Goal: Task Accomplishment & Management: Manage account settings

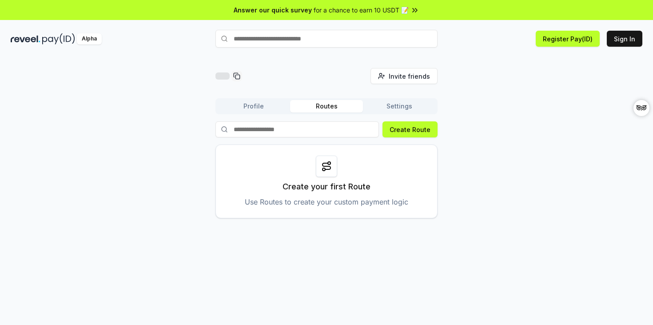
click at [463, 53] on div "Invite friends Invite Profile Routes Settings Create Route Create your first Ro…" at bounding box center [326, 200] width 653 height 300
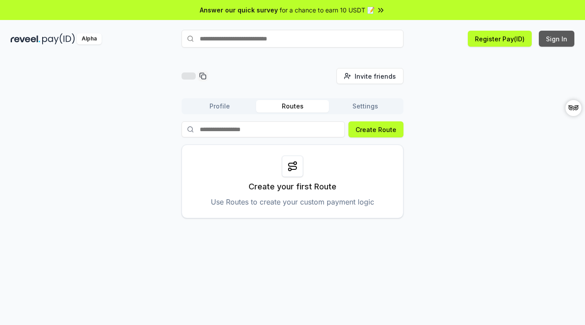
drag, startPoint x: 561, startPoint y: 41, endPoint x: 556, endPoint y: 36, distance: 7.6
click at [561, 41] on button "Sign In" at bounding box center [557, 39] width 36 height 16
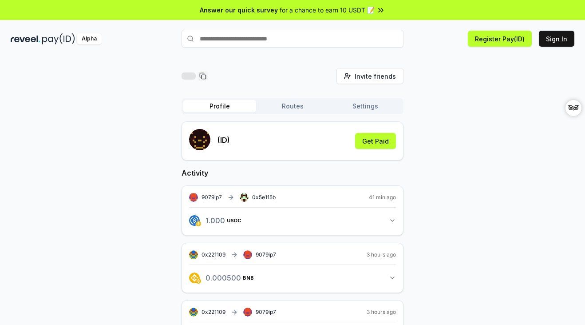
click at [458, 94] on div "Invite friends Invite Profile Routes Settings (ID) Get Paid Activity 9079ip7 0x…" at bounding box center [293, 216] width 564 height 296
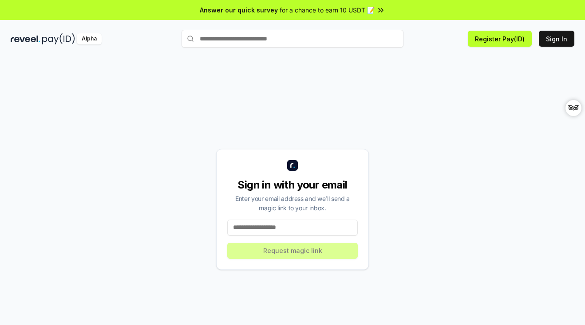
drag, startPoint x: 302, startPoint y: 226, endPoint x: 298, endPoint y: 250, distance: 25.2
click at [301, 226] on input at bounding box center [292, 227] width 131 height 16
paste input "**********"
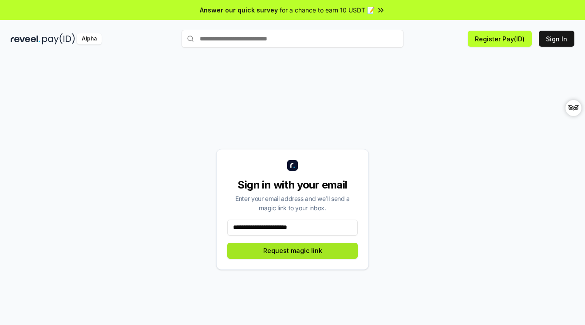
type input "**********"
click at [300, 252] on button "Request magic link" at bounding box center [292, 250] width 131 height 16
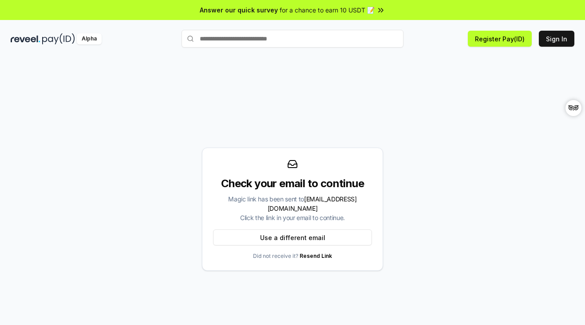
click at [312, 10] on span "for a chance to earn 10 USDT 📝" at bounding box center [327, 9] width 95 height 9
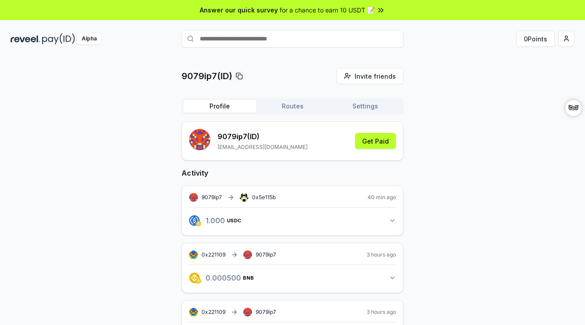
scroll to position [40, 0]
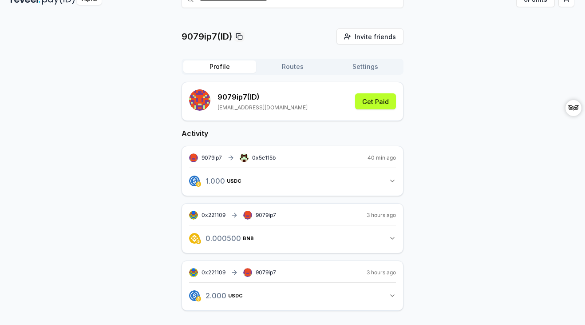
click at [266, 216] on span "9079ip7" at bounding box center [266, 214] width 20 height 7
click at [449, 218] on div "9079ip7(ID) Invite friends Invite Profile Routes Settings 9079ip7 (ID) zhangjia…" at bounding box center [293, 176] width 564 height 296
click at [506, 212] on div "9079ip7(ID) Invite friends Invite Profile Routes Settings 9079ip7 (ID) zhangjia…" at bounding box center [293, 176] width 564 height 296
click at [483, 171] on div "9079ip7(ID) Invite friends Invite Profile Routes Settings 9079ip7 (ID) zhangjia…" at bounding box center [293, 176] width 564 height 296
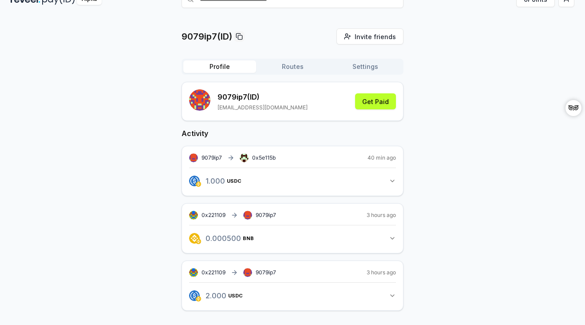
drag, startPoint x: 500, startPoint y: 177, endPoint x: 473, endPoint y: 181, distance: 26.9
click at [500, 177] on div "9079ip7(ID) Invite friends Invite Profile Routes Settings 9079ip7 (ID) zhangjia…" at bounding box center [293, 176] width 564 height 296
click at [457, 111] on div "9079ip7(ID) Invite friends Invite Profile Routes Settings 9079ip7 (ID) zhangjia…" at bounding box center [293, 176] width 564 height 296
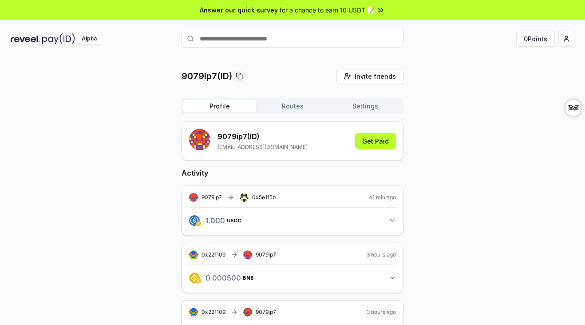
drag, startPoint x: 369, startPoint y: 111, endPoint x: 279, endPoint y: 105, distance: 90.4
click at [369, 111] on button "Settings" at bounding box center [365, 106] width 73 height 12
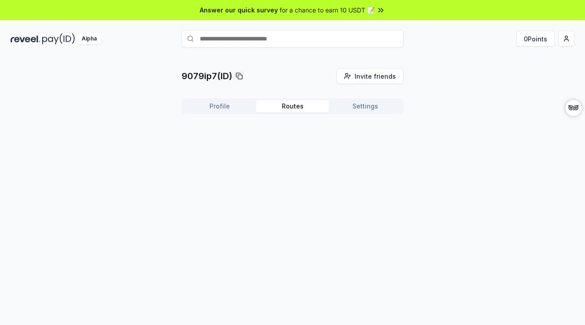
drag, startPoint x: 288, startPoint y: 106, endPoint x: 231, endPoint y: 106, distance: 56.8
click at [286, 106] on button "Routes" at bounding box center [292, 106] width 73 height 12
drag, startPoint x: 217, startPoint y: 106, endPoint x: 233, endPoint y: 106, distance: 16.4
click at [216, 106] on button "Profile" at bounding box center [219, 106] width 73 height 12
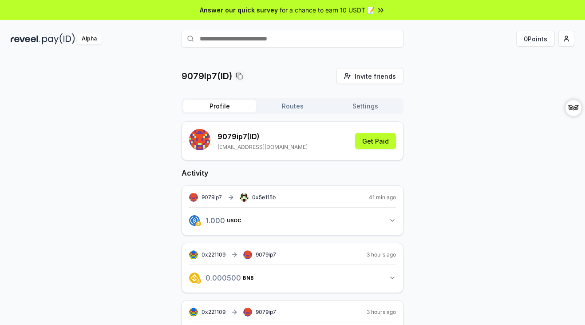
click at [484, 144] on div "9079ip7(ID) Invite friends Invite Profile Routes Settings 9079ip7 (ID) zhangjia…" at bounding box center [293, 216] width 564 height 296
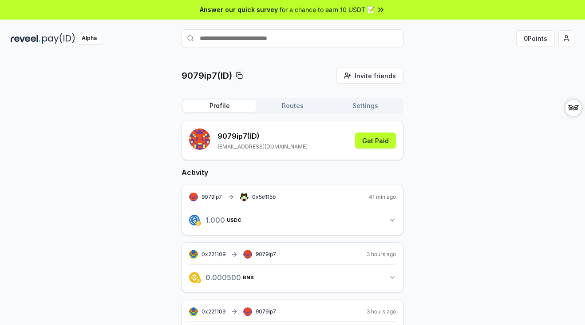
drag, startPoint x: 332, startPoint y: 10, endPoint x: 350, endPoint y: 10, distance: 18.7
click at [332, 10] on span "for a chance to earn 10 USDT 📝" at bounding box center [327, 9] width 95 height 9
click at [477, 87] on div "9079ip7(ID) Invite friends Invite Profile Routes Settings 9079ip7 (ID) zhangjia…" at bounding box center [293, 216] width 564 height 296
drag, startPoint x: 476, startPoint y: 98, endPoint x: 466, endPoint y: 96, distance: 9.9
click at [476, 98] on div "9079ip7(ID) Invite friends Invite Profile Routes Settings 9079ip7 (ID) zhangjia…" at bounding box center [293, 216] width 564 height 296
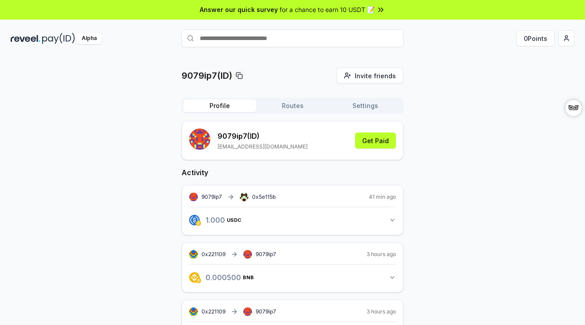
scroll to position [40, 0]
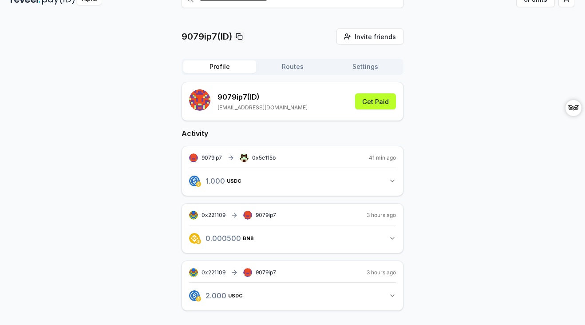
click at [462, 130] on div "9079ip7(ID) Invite friends Invite Profile Routes Settings 9079ip7 (ID) zhangjia…" at bounding box center [293, 176] width 564 height 296
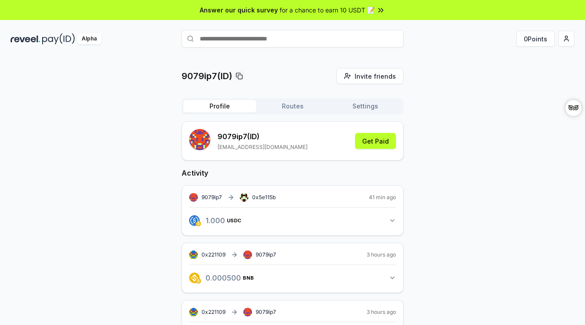
click at [97, 108] on div "9079ip7(ID) Invite friends Invite Profile Routes Settings 9079ip7 (ID) zhangjia…" at bounding box center [293, 216] width 564 height 296
click at [111, 71] on div "9079ip7(ID) Invite friends Invite Profile Routes Settings 9079ip7 (ID) zhangjia…" at bounding box center [293, 216] width 564 height 296
click at [94, 135] on div "9079ip7(ID) Invite friends Invite Profile Routes Settings 9079ip7 (ID) zhangjia…" at bounding box center [293, 216] width 564 height 296
click at [425, 121] on div "9079ip7(ID) Invite friends Invite Profile Routes Settings 9079ip7 (ID) zhangjia…" at bounding box center [293, 216] width 564 height 296
click at [266, 195] on span "0x5e115b" at bounding box center [264, 197] width 24 height 7
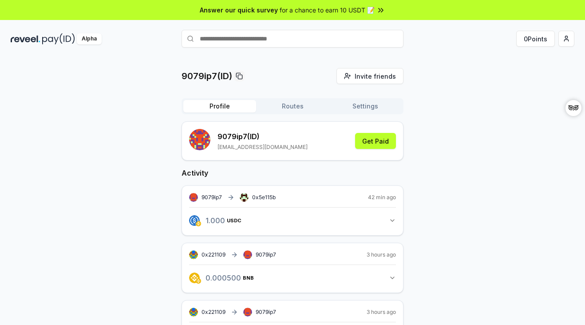
click at [266, 197] on span "0x5e115b" at bounding box center [264, 197] width 24 height 7
click at [450, 106] on div "9079ip7(ID) Invite friends Invite Profile Routes Settings 9079ip7 (ID) zhangjia…" at bounding box center [293, 216] width 564 height 296
drag, startPoint x: 462, startPoint y: 99, endPoint x: 445, endPoint y: 101, distance: 16.6
click at [462, 99] on div "9079ip7(ID) Invite friends Invite Profile Routes Settings 9079ip7 (ID) zhangjia…" at bounding box center [293, 216] width 564 height 296
click at [425, 138] on div "9079ip7(ID) Invite friends Invite Profile Routes Settings 9079ip7 (ID) zhangjia…" at bounding box center [293, 244] width 564 height 353
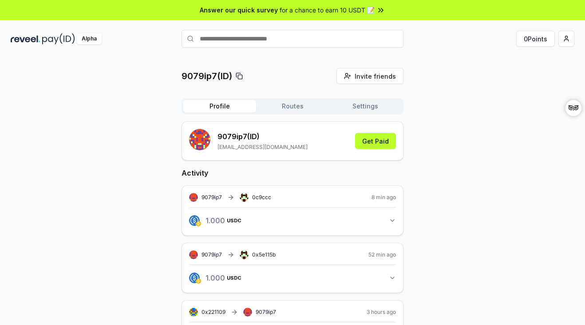
scroll to position [62, 0]
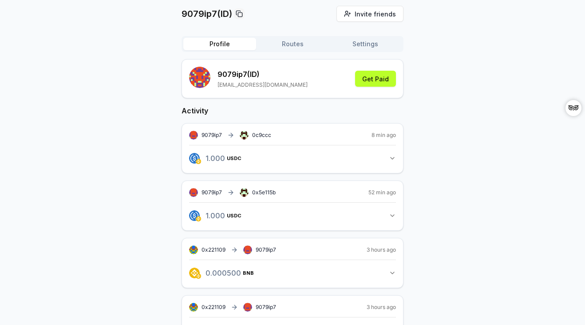
click at [396, 160] on div "9079ip7 0c9ccc 8 min ago 1.000 USDC 1 USDC" at bounding box center [293, 148] width 222 height 50
click at [392, 159] on icon "button" at bounding box center [393, 158] width 4 height 2
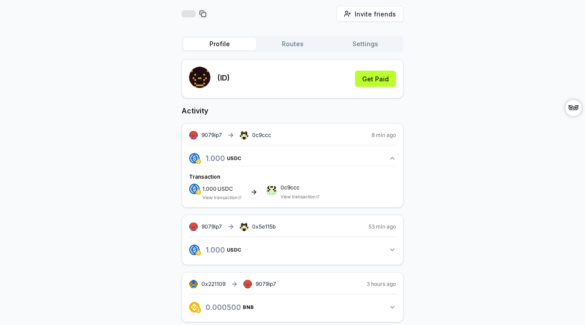
click at [392, 159] on icon "button" at bounding box center [393, 158] width 4 height 2
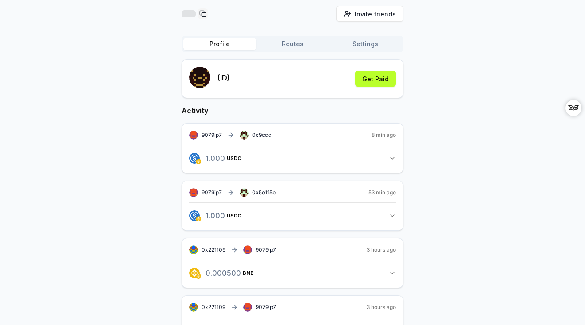
drag, startPoint x: 447, startPoint y: 157, endPoint x: 439, endPoint y: 156, distance: 8.0
click at [446, 157] on div "Invite friends Invite Profile Routes Settings (ID) Get Paid Activity 9079ip7 0c…" at bounding box center [293, 182] width 564 height 353
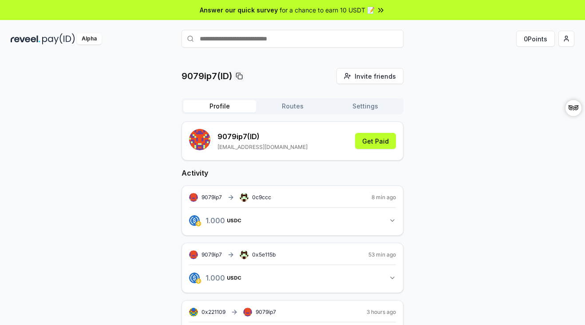
click at [281, 66] on div "9079ip7(ID) Invite friends Invite Profile Routes Settings 9079ip7 (ID) [EMAIL_A…" at bounding box center [292, 200] width 585 height 300
click at [424, 116] on div "9079ip7(ID) Invite friends Invite Profile Routes Settings 9079ip7 (ID) [EMAIL_A…" at bounding box center [293, 244] width 564 height 353
click at [454, 103] on div "9079ip7(ID) Invite friends Invite Profile Routes Settings 9079ip7 (ID) [EMAIL_A…" at bounding box center [293, 244] width 564 height 353
click at [450, 112] on div "9079ip7(ID) Invite friends Invite Profile Routes Settings 9079ip7 (ID) [EMAIL_A…" at bounding box center [293, 244] width 564 height 353
click at [448, 111] on div "9079ip7(ID) Invite friends Invite Profile Routes Settings 9079ip7 (ID) [EMAIL_A…" at bounding box center [293, 244] width 564 height 353
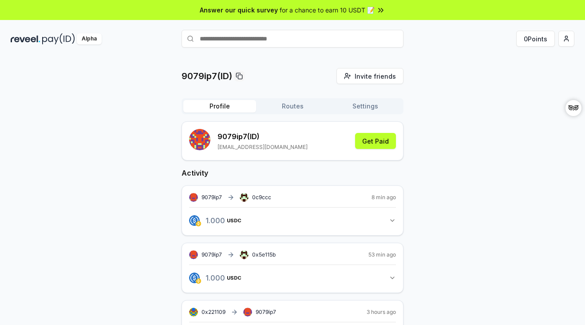
drag, startPoint x: 339, startPoint y: 12, endPoint x: 354, endPoint y: 59, distance: 48.9
click at [339, 12] on span "for a chance to earn 10 USDT 📝" at bounding box center [327, 9] width 95 height 9
